Goal: Task Accomplishment & Management: Manage account settings

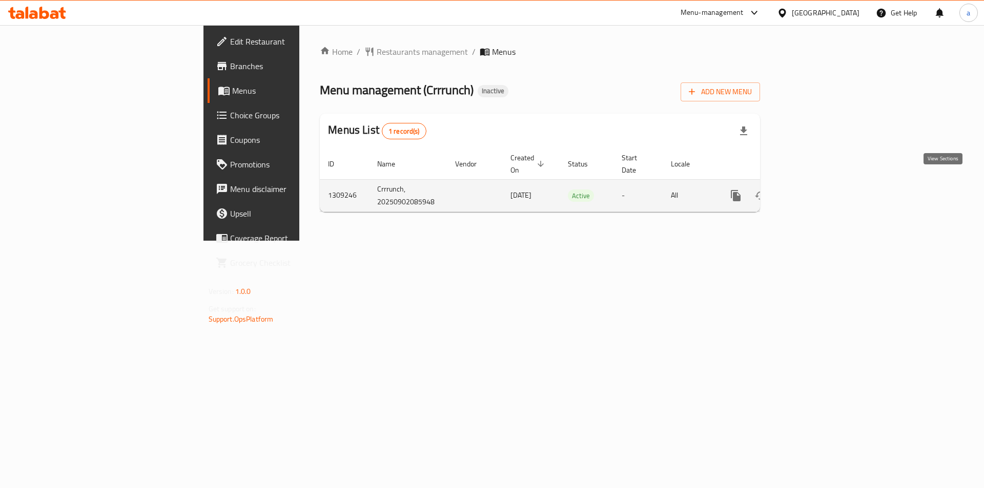
click at [822, 183] on link "enhanced table" at bounding box center [809, 195] width 25 height 25
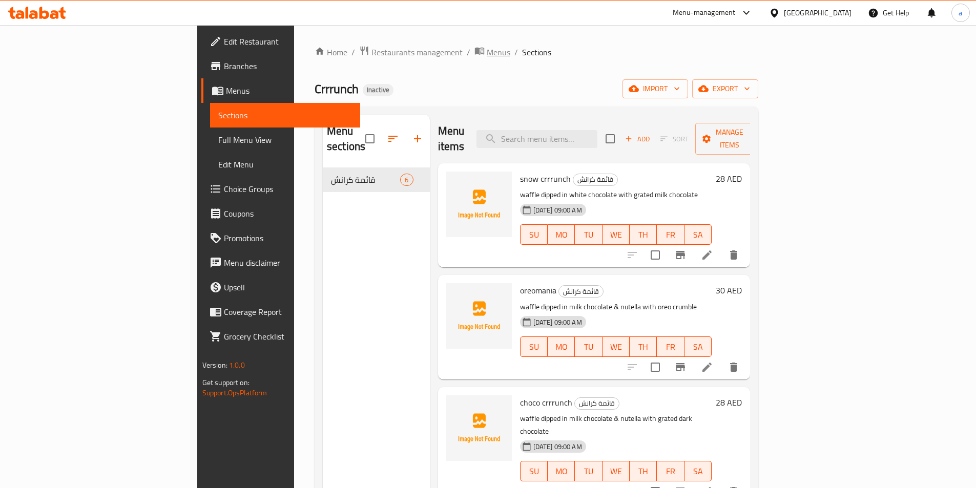
click at [487, 57] on span "Menus" at bounding box center [499, 52] width 24 height 12
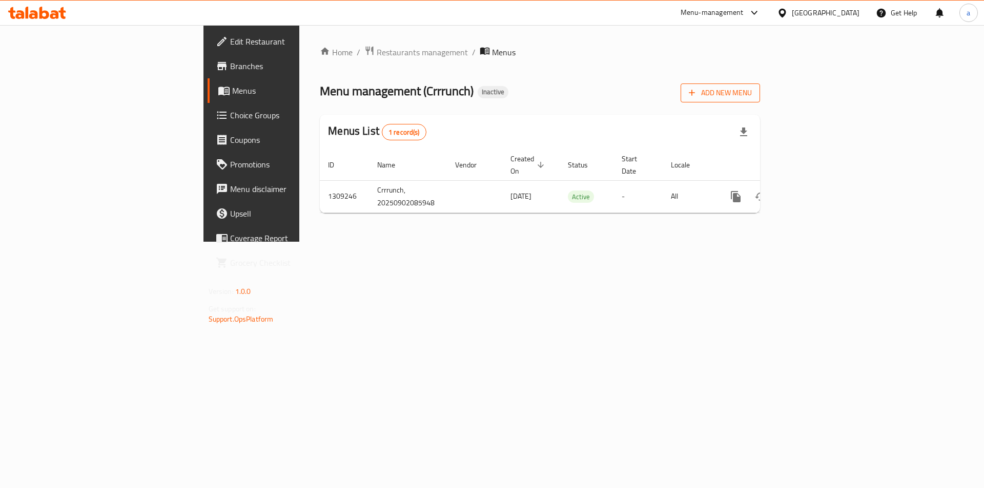
click at [752, 99] on span "Add New Menu" at bounding box center [720, 93] width 63 height 13
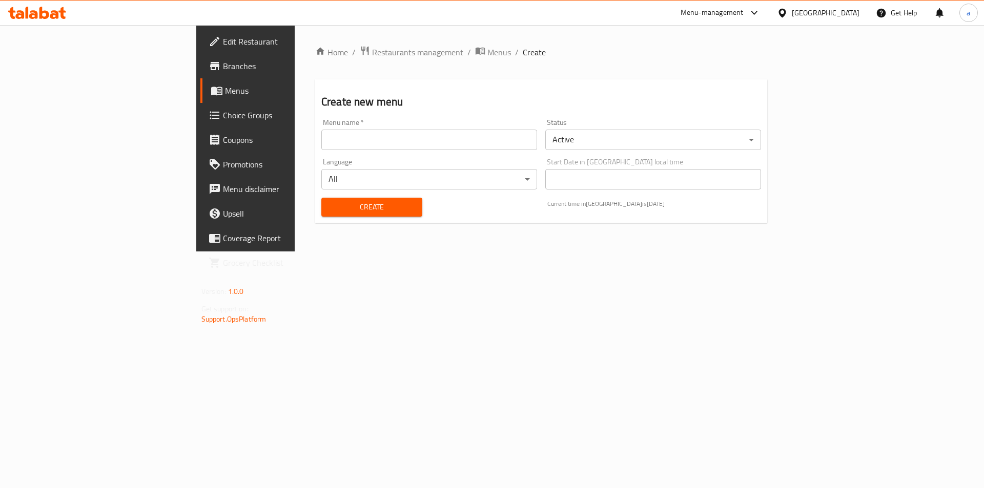
click at [478, 143] on input "text" at bounding box center [429, 140] width 216 height 20
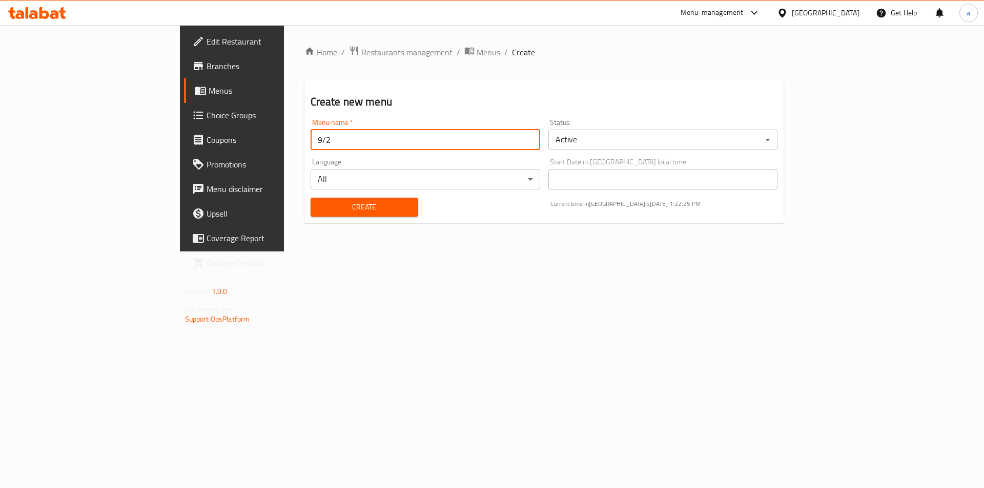
type input "9/2"
click at [358, 201] on span "Create" at bounding box center [364, 207] width 91 height 13
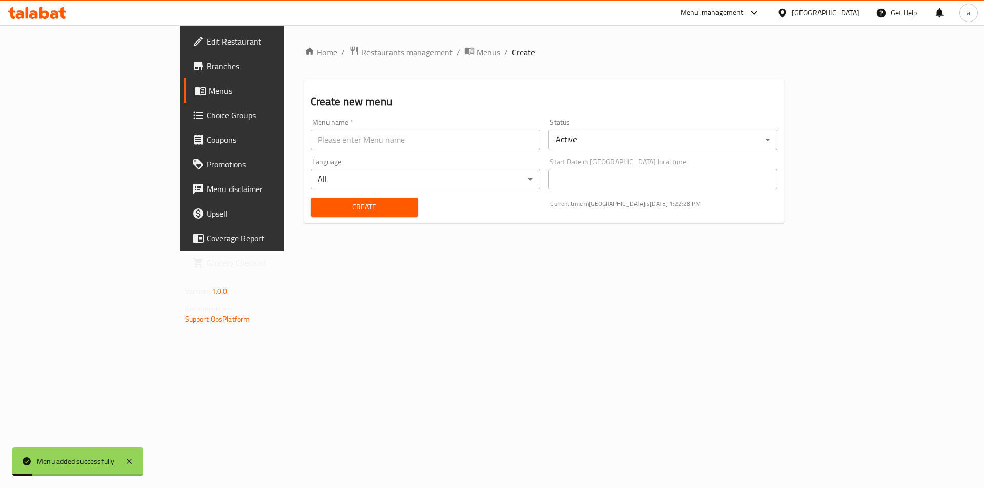
click at [477, 48] on span "Menus" at bounding box center [489, 52] width 24 height 12
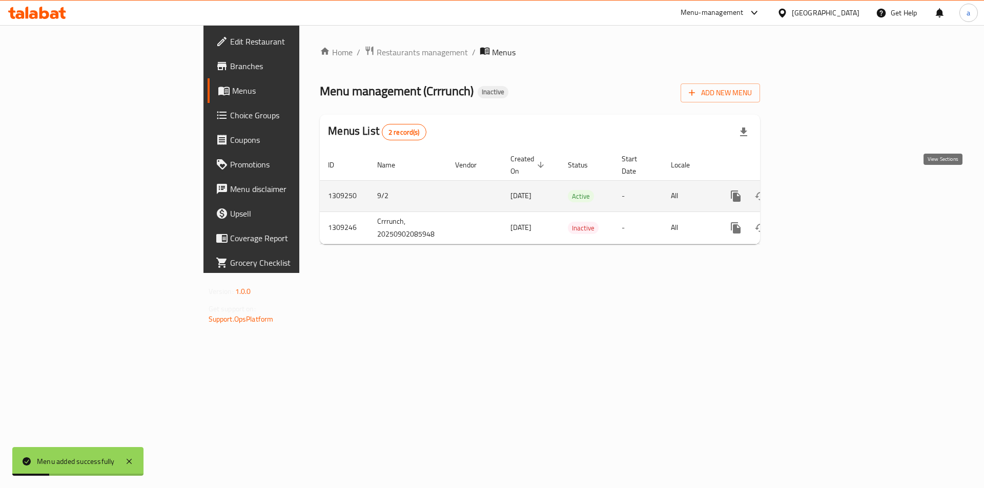
click at [822, 187] on link "enhanced table" at bounding box center [809, 196] width 25 height 25
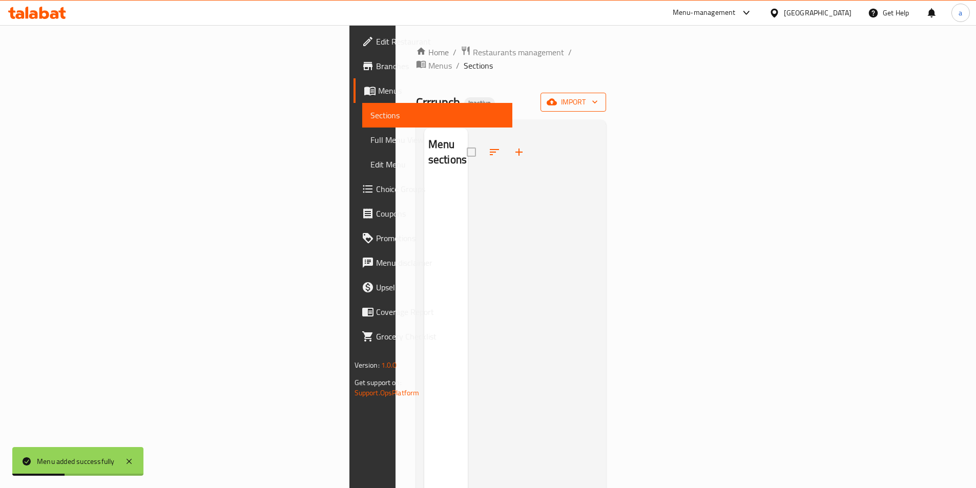
click at [606, 93] on button "import" at bounding box center [574, 102] width 66 height 19
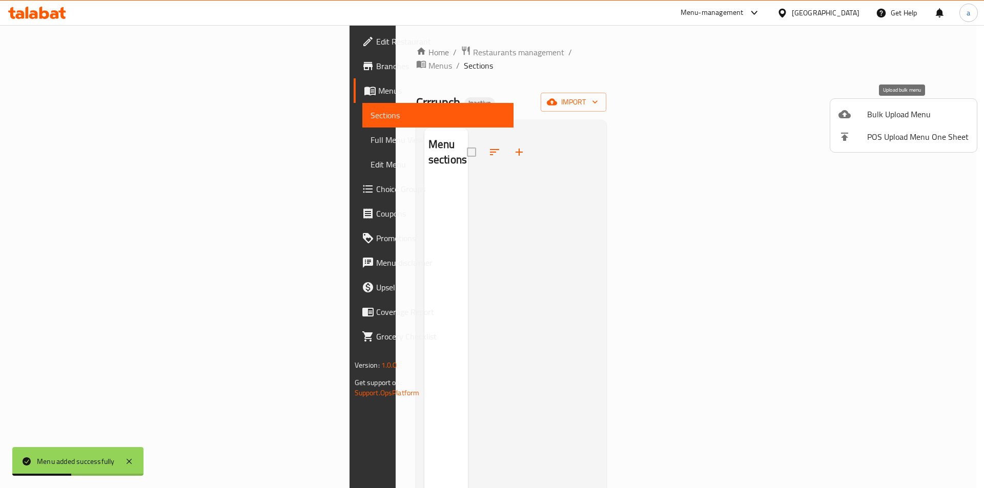
click at [890, 114] on span "Bulk Upload Menu" at bounding box center [917, 114] width 101 height 12
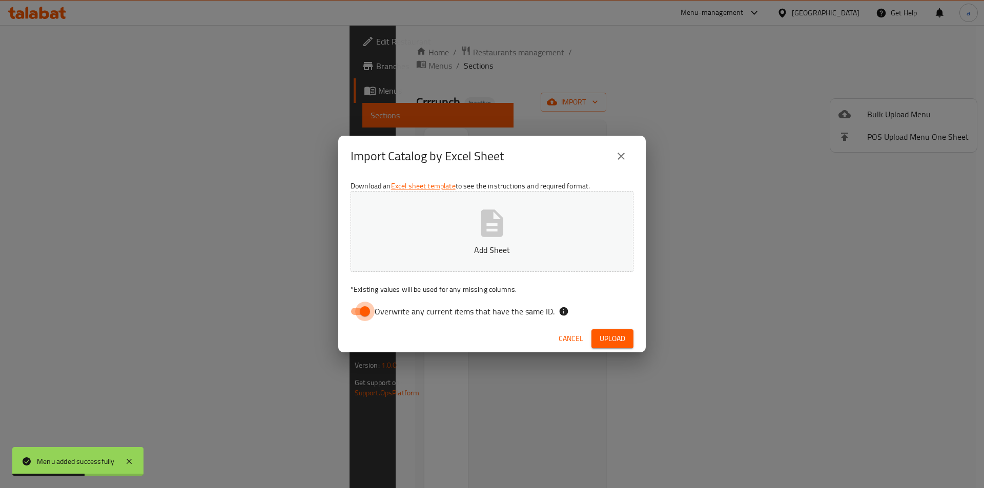
click at [361, 313] on input "Overwrite any current items that have the same ID." at bounding box center [365, 311] width 58 height 19
checkbox input "false"
click at [458, 240] on button "Add Sheet" at bounding box center [491, 231] width 283 height 81
click at [599, 343] on span "Upload" at bounding box center [612, 339] width 26 height 13
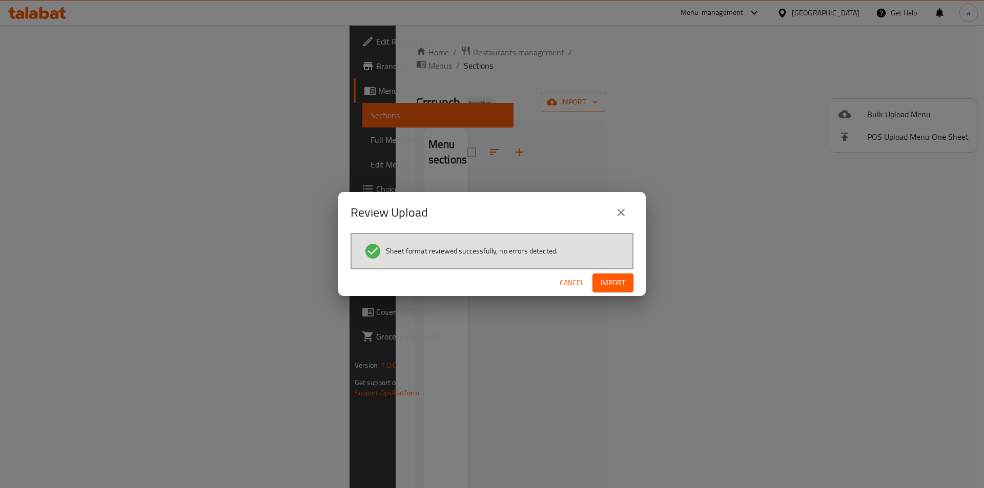
click at [611, 282] on span "Import" at bounding box center [612, 283] width 25 height 13
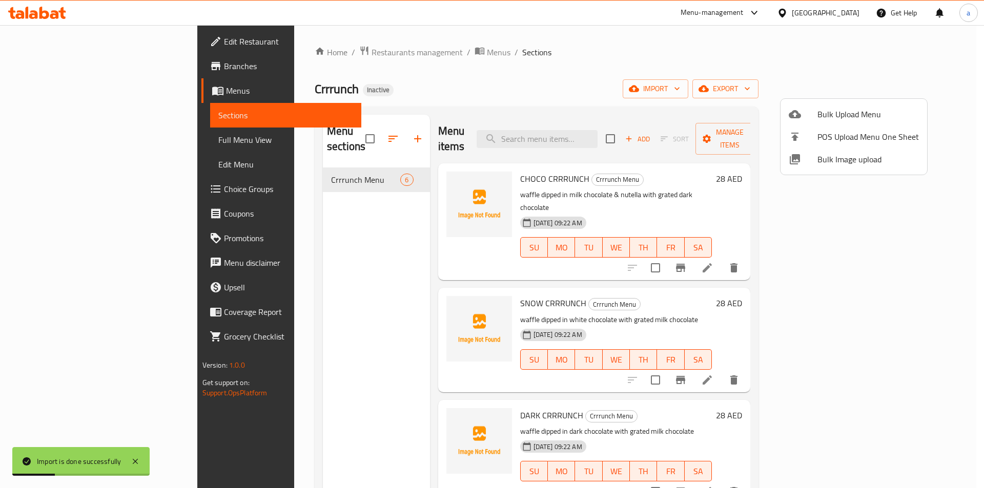
click at [55, 138] on div at bounding box center [492, 244] width 984 height 488
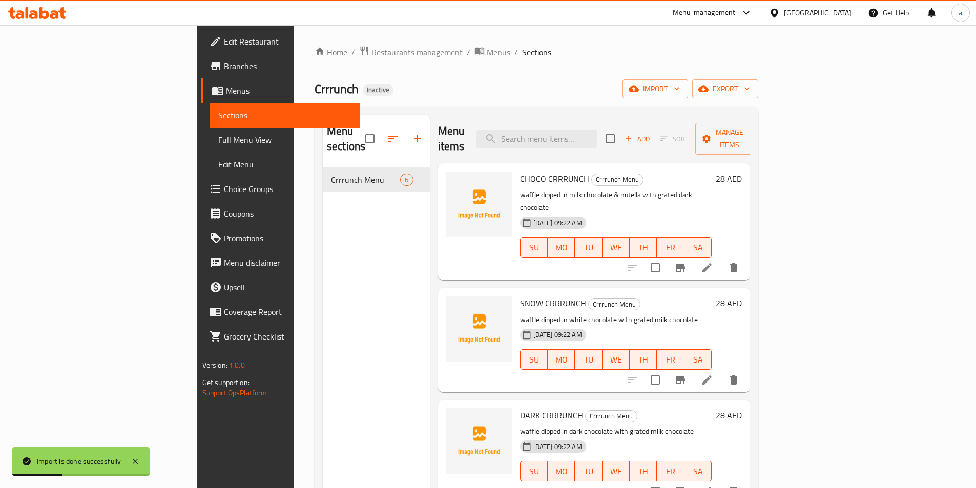
click at [218, 138] on span "Full Menu View" at bounding box center [285, 140] width 134 height 12
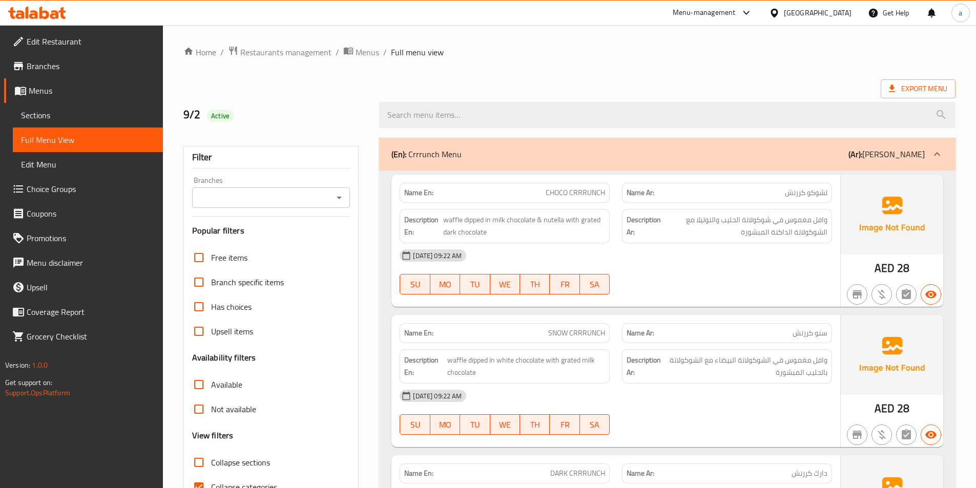
drag, startPoint x: 737, startPoint y: 284, endPoint x: 734, endPoint y: 300, distance: 16.2
click at [734, 300] on div "[DATE] 09:22 AM SU MO TU WE TH FR SA" at bounding box center [615, 271] width 445 height 57
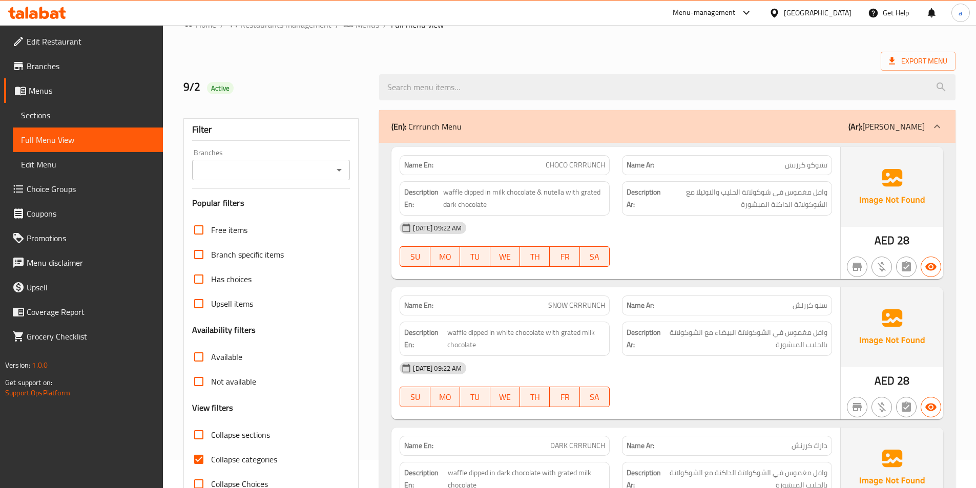
scroll to position [51, 0]
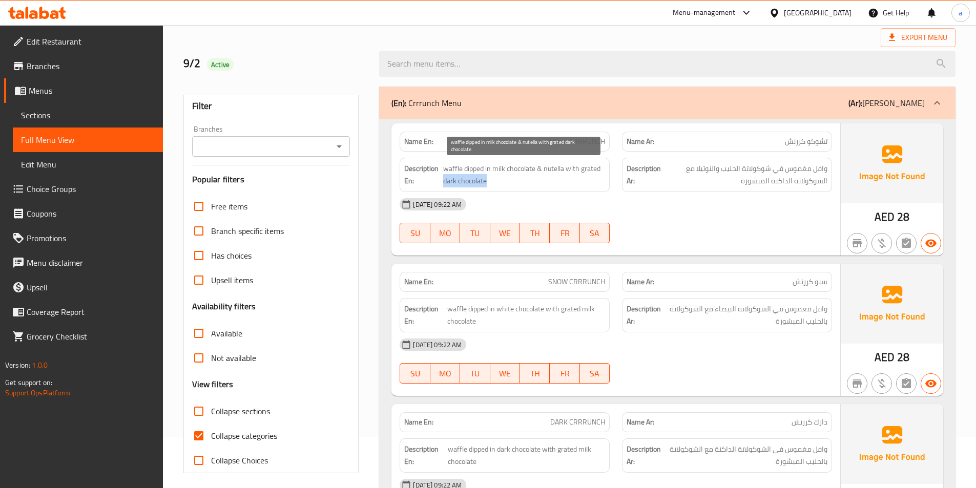
drag, startPoint x: 444, startPoint y: 179, endPoint x: 496, endPoint y: 187, distance: 52.4
click at [496, 187] on span "waffle dipped in milk chocolate & nutella with grated dark chocolate" at bounding box center [524, 174] width 162 height 25
copy span "dark chocolate"
click at [685, 206] on div "[DATE] 09:22 AM" at bounding box center [615, 204] width 445 height 25
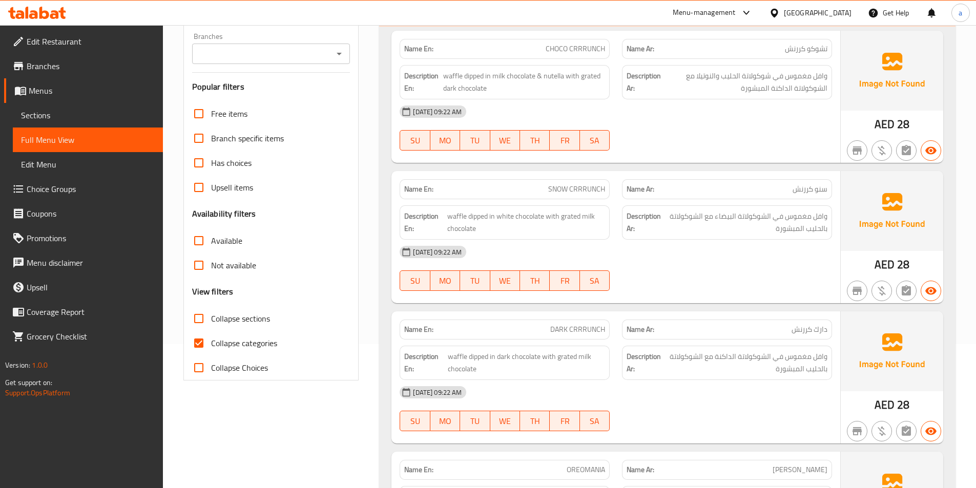
scroll to position [154, 0]
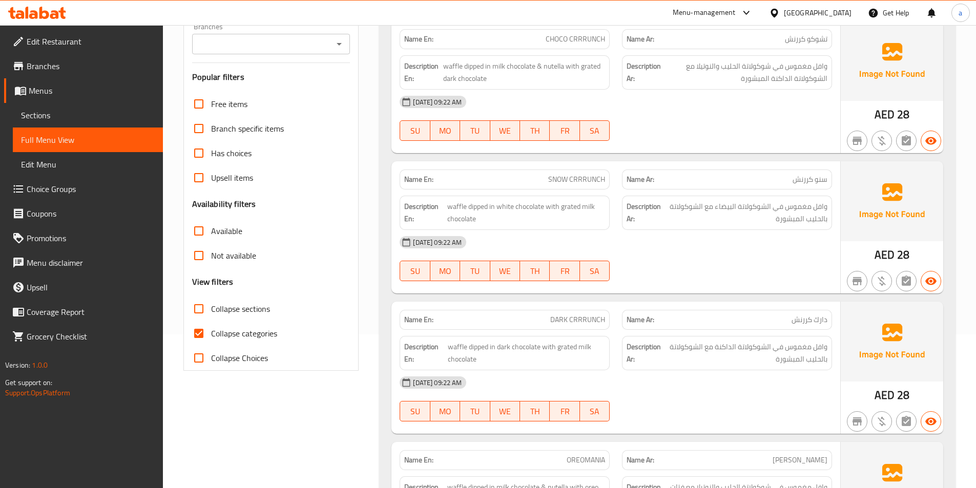
click at [695, 276] on div at bounding box center [727, 281] width 222 height 12
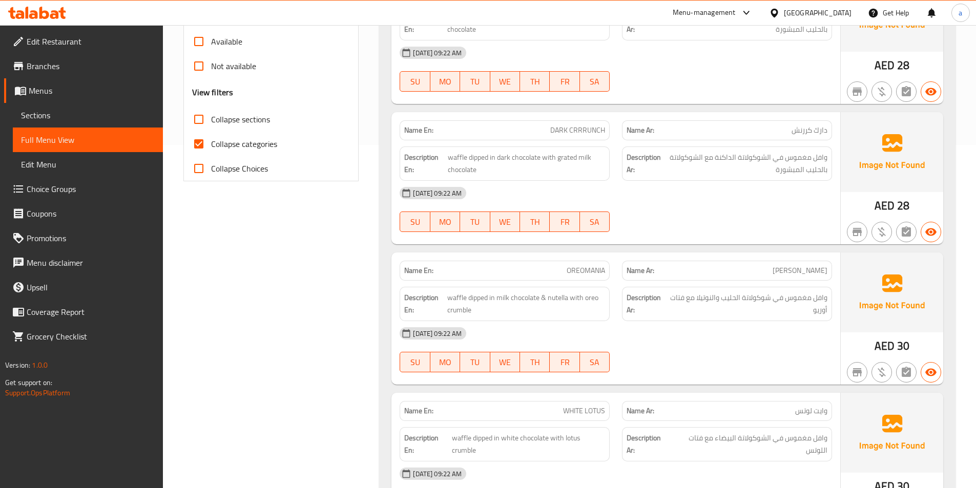
scroll to position [359, 0]
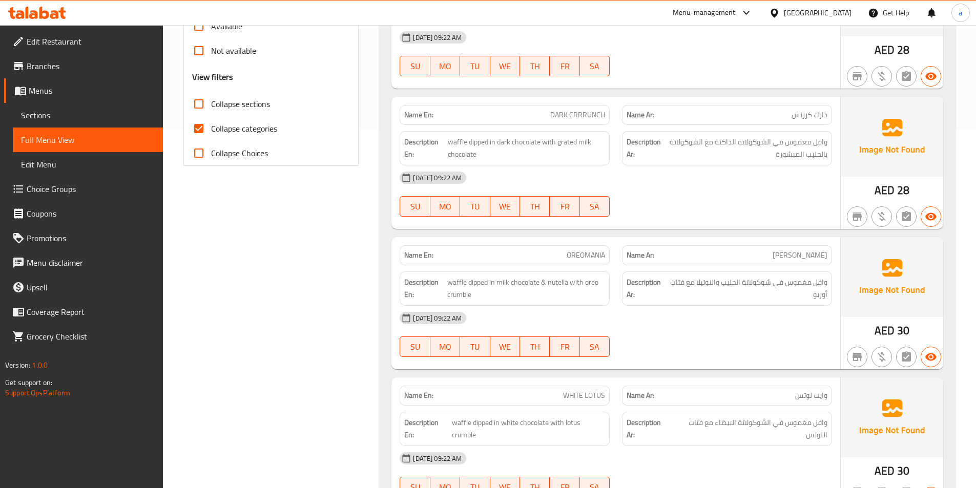
drag, startPoint x: 722, startPoint y: 319, endPoint x: 720, endPoint y: 324, distance: 5.5
click at [722, 319] on div "[DATE] 09:22 AM" at bounding box center [615, 318] width 445 height 25
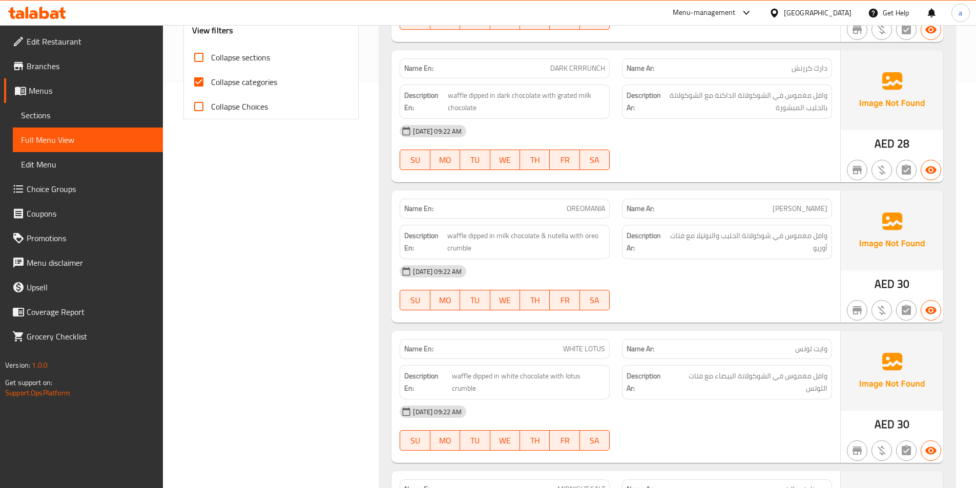
scroll to position [461, 0]
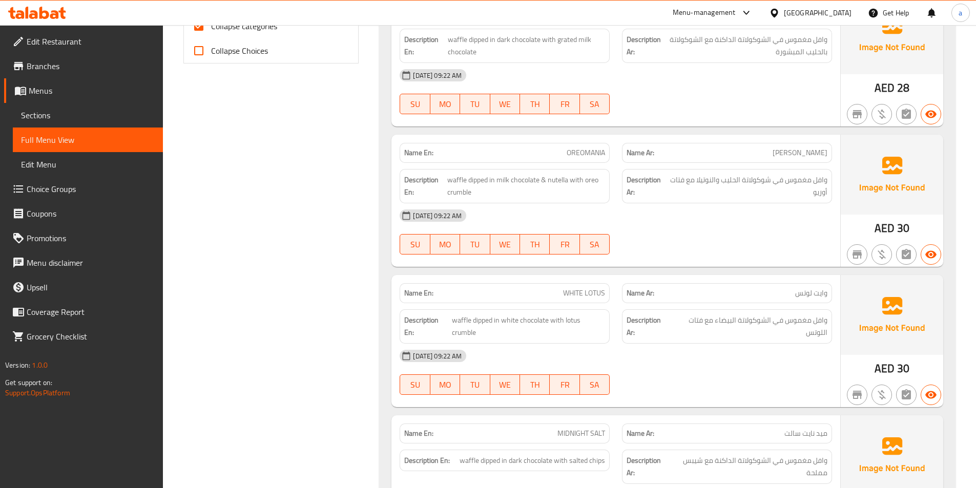
click at [686, 372] on div "[DATE] 09:22 AM SU MO TU WE TH FR SA" at bounding box center [615, 372] width 445 height 57
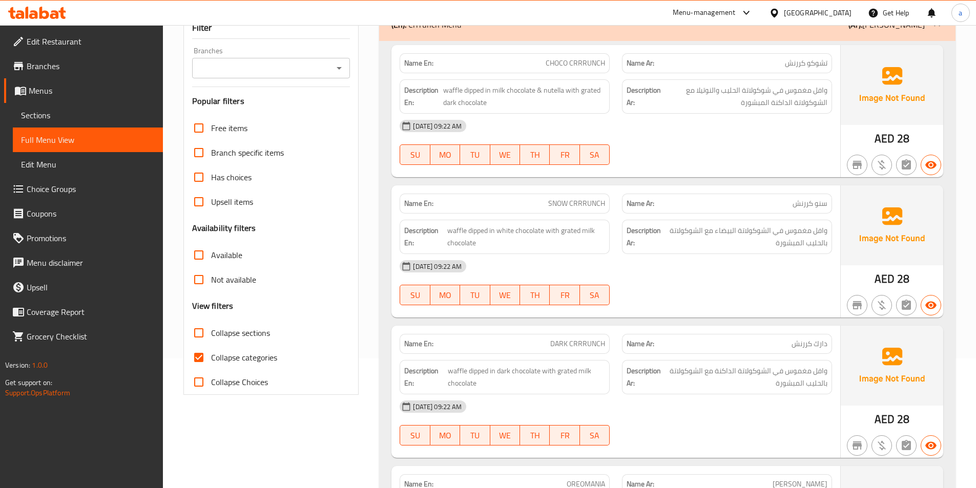
scroll to position [205, 0]
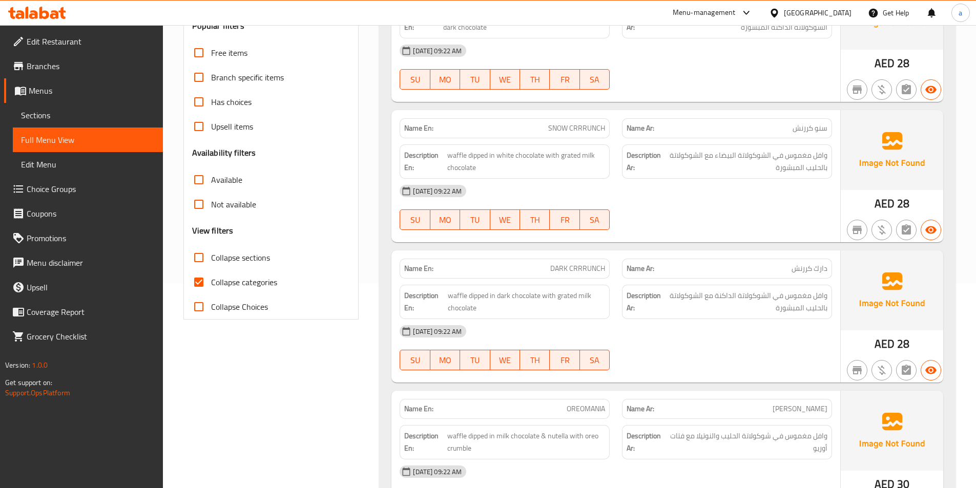
click at [204, 279] on input "Collapse categories" at bounding box center [199, 282] width 25 height 25
checkbox input "false"
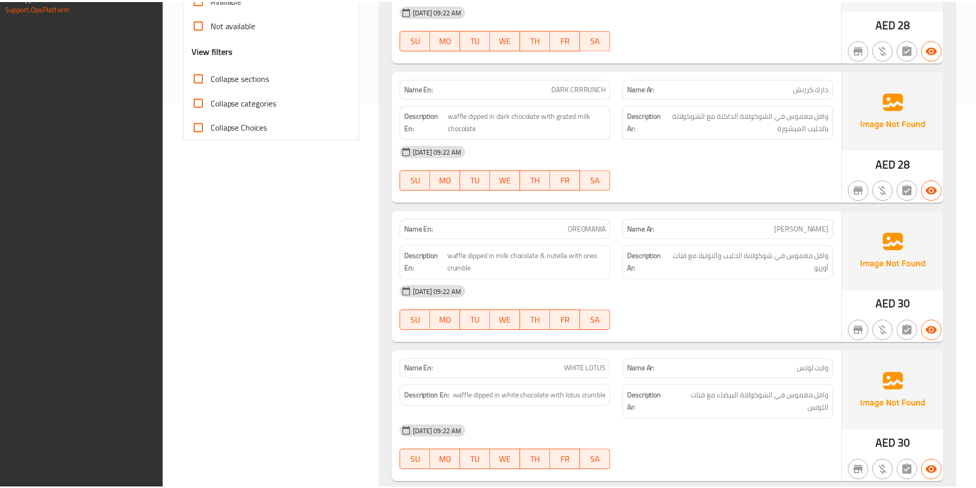
scroll to position [562, 0]
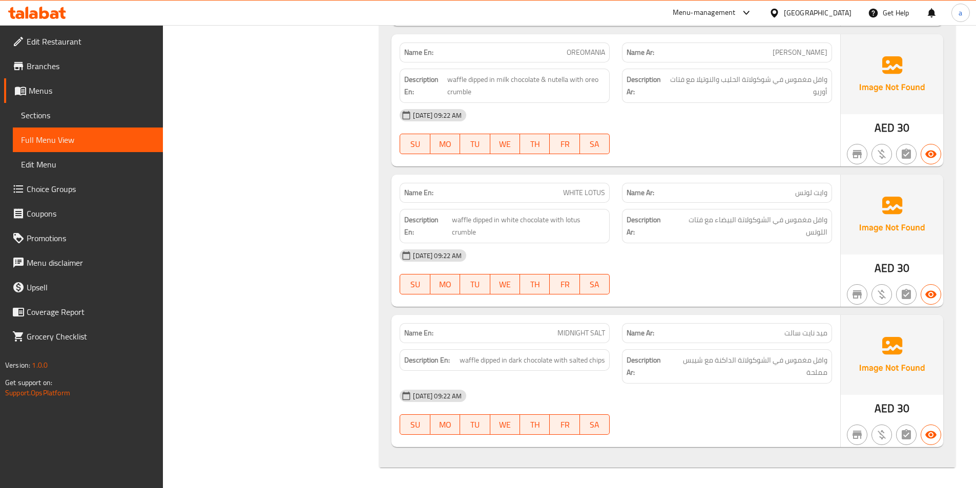
click at [57, 118] on span "Sections" at bounding box center [88, 115] width 134 height 12
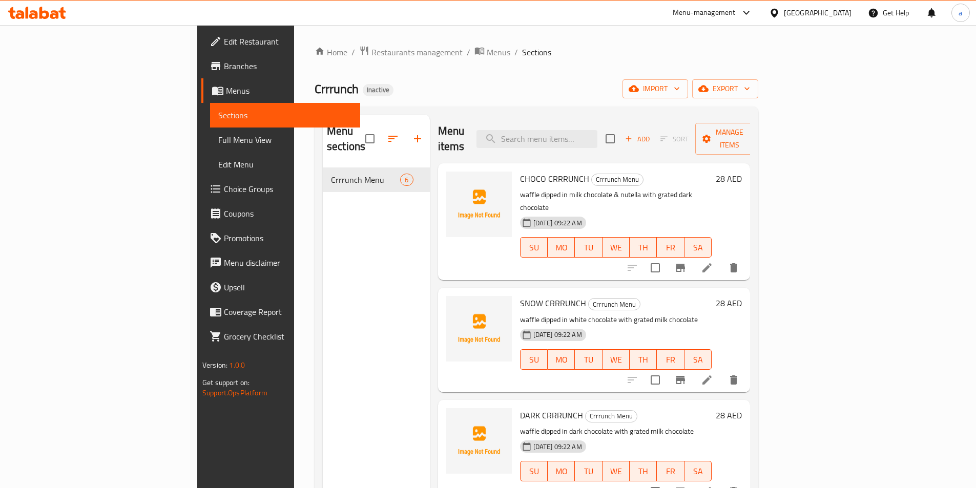
click at [758, 79] on div "Home / Restaurants management / Menus / Sections Crrrunch Inactive import expor…" at bounding box center [537, 329] width 444 height 566
click at [752, 85] on icon "button" at bounding box center [747, 89] width 10 height 10
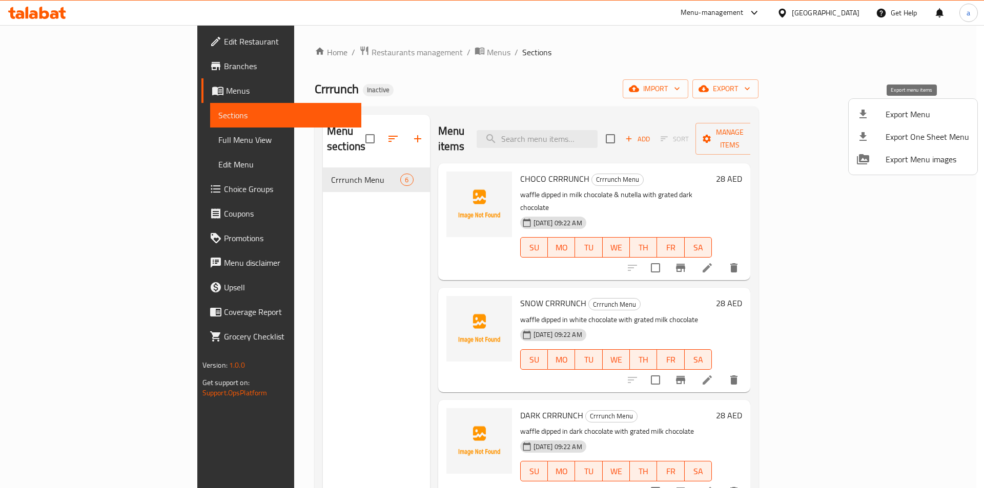
click at [923, 109] on span "Export Menu" at bounding box center [927, 114] width 84 height 12
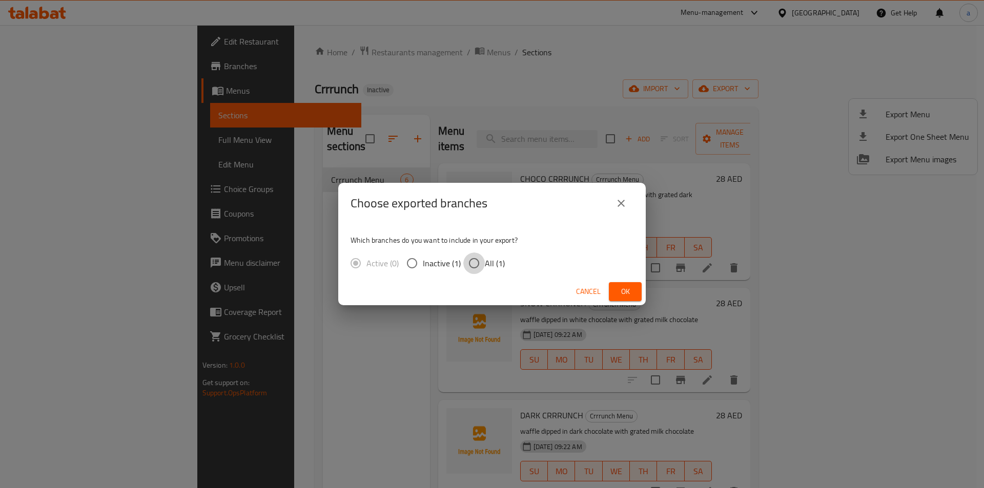
click at [484, 265] on input "All (1)" at bounding box center [474, 264] width 22 height 22
radio input "true"
click at [609, 293] on button "Ok" at bounding box center [625, 291] width 33 height 19
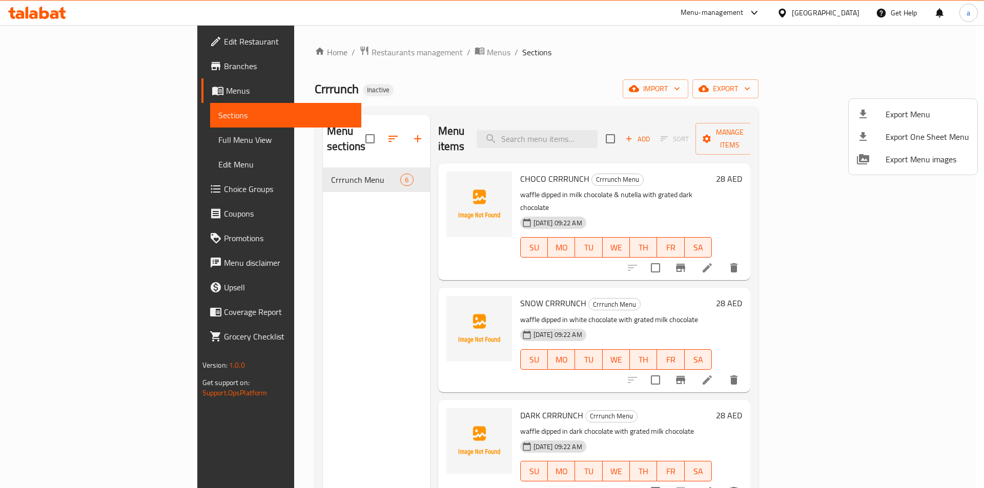
click at [70, 71] on div at bounding box center [492, 244] width 984 height 488
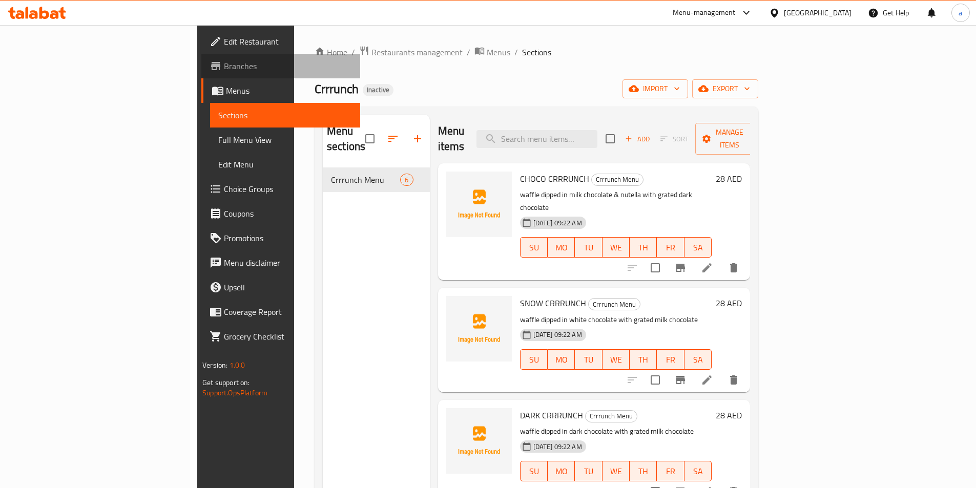
click at [224, 71] on span "Branches" at bounding box center [288, 66] width 128 height 12
